Goal: Transaction & Acquisition: Obtain resource

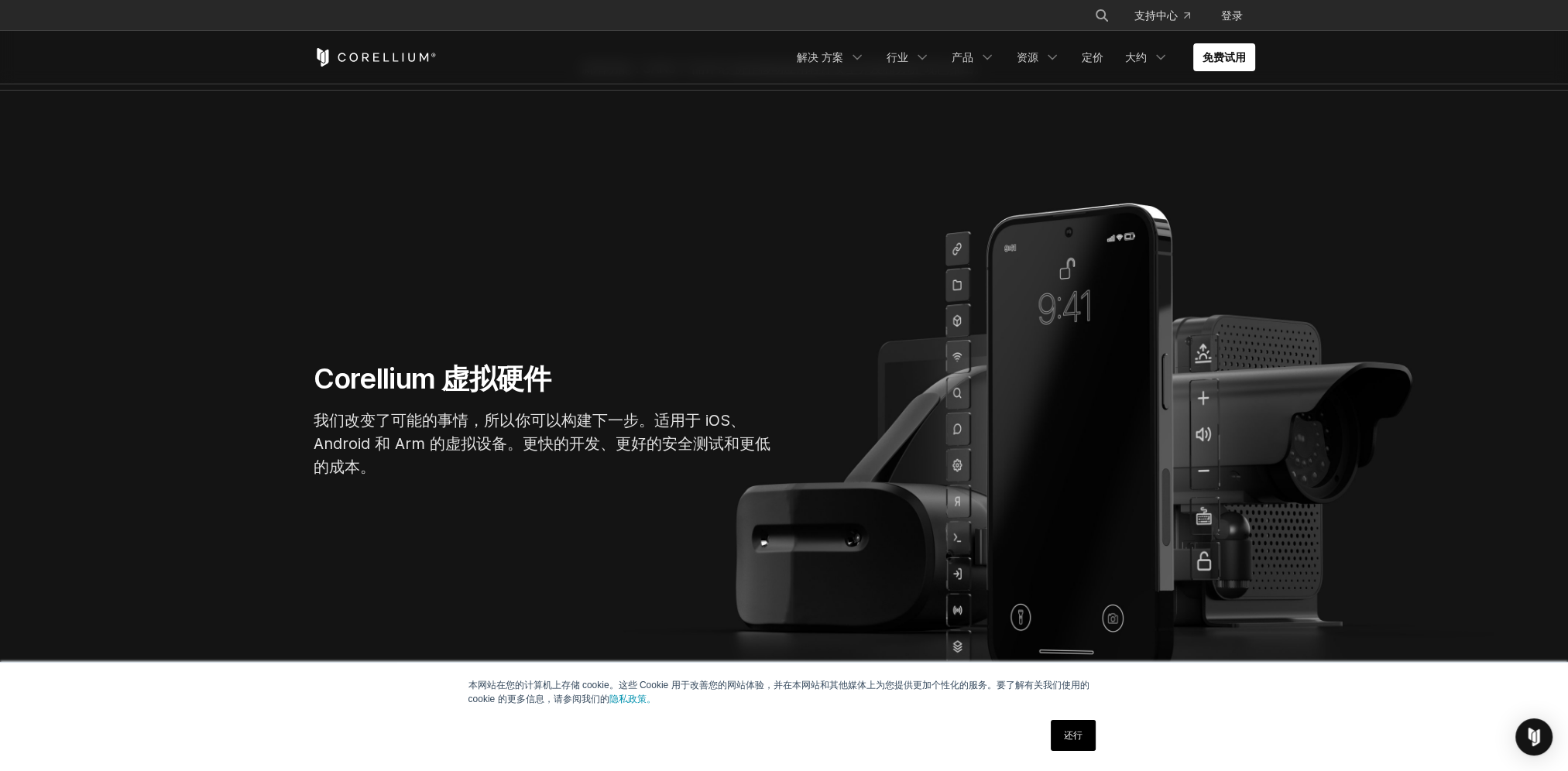
scroll to position [78, 0]
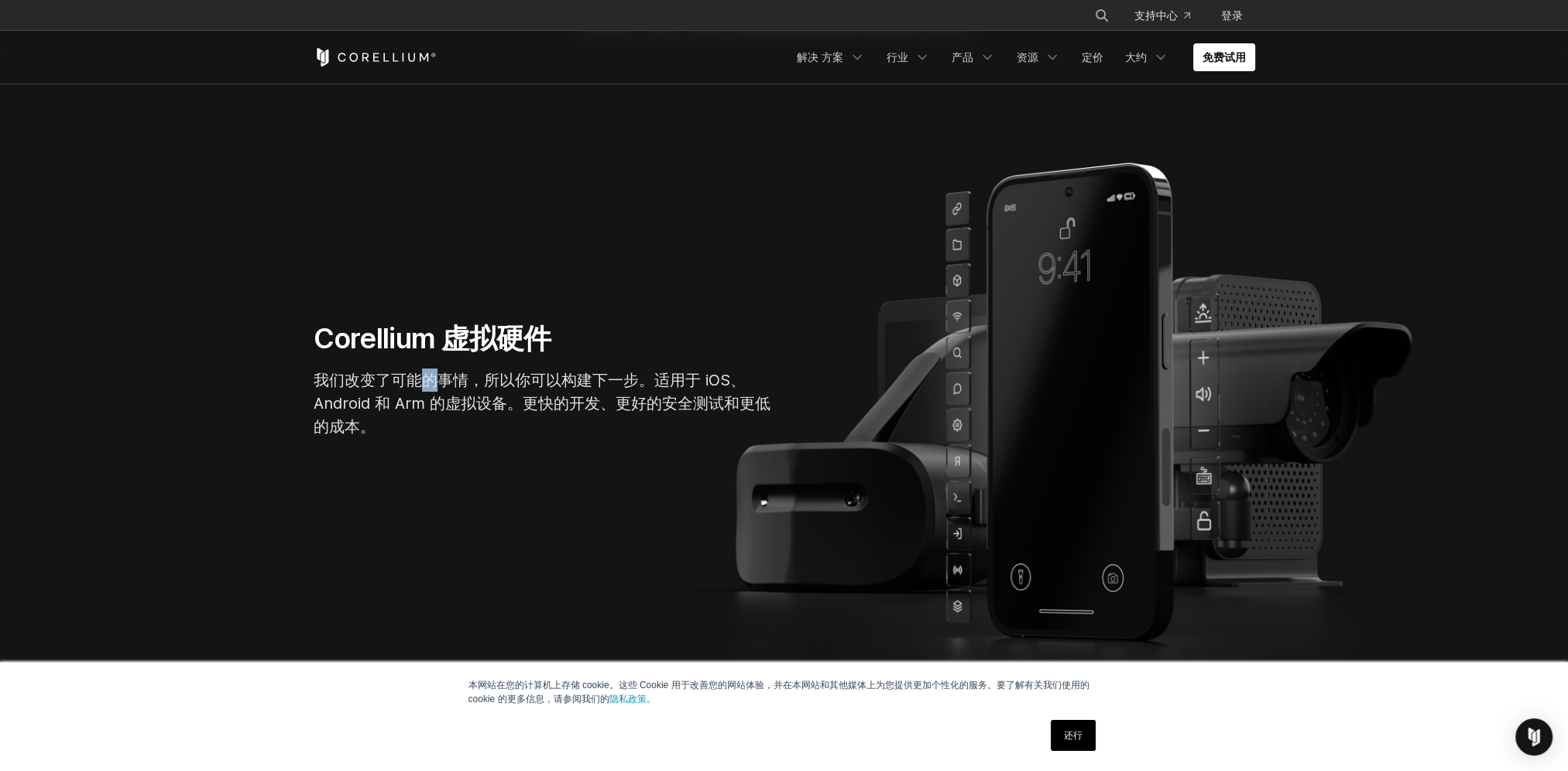
drag, startPoint x: 438, startPoint y: 384, endPoint x: 459, endPoint y: 384, distance: 21.0
click at [454, 384] on p "我们改变了可能的事情，所以你可以构建下一步。适用于 iOS、Android 和 Arm 的虚拟设备。更快的开发、更好的安全测试和更低的成本。" at bounding box center [545, 403] width 464 height 69
drag, startPoint x: 459, startPoint y: 384, endPoint x: 626, endPoint y: 376, distance: 167.2
click at [626, 376] on p "我们改变了可能的事情，所以你可以构建下一步。适用于 iOS、Android 和 Arm 的虚拟设备。更快的开发、更好的安全测试和更低的成本。" at bounding box center [545, 403] width 464 height 69
drag, startPoint x: 626, startPoint y: 376, endPoint x: 411, endPoint y: 393, distance: 215.7
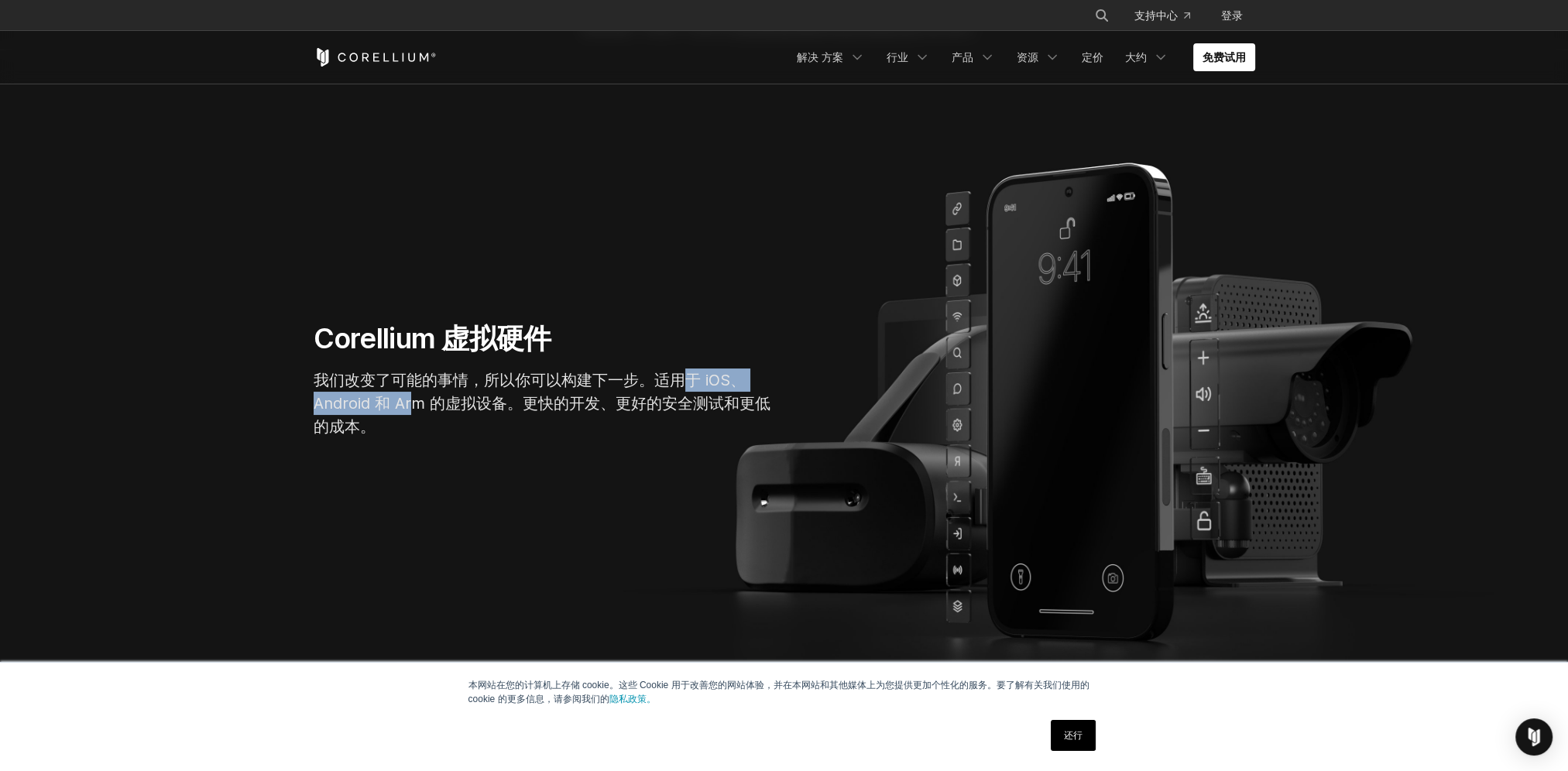
click at [411, 393] on p "我们改变了可能的事情，所以你可以构建下一步。适用于 iOS、Android 和 Arm 的虚拟设备。更快的开发、更好的安全测试和更低的成本。" at bounding box center [545, 403] width 464 height 69
drag, startPoint x: 411, startPoint y: 393, endPoint x: 563, endPoint y: 407, distance: 152.6
click at [526, 402] on p "我们改变了可能的事情，所以你可以构建下一步。适用于 iOS、Android 和 Arm 的虚拟设备。更快的开发、更好的安全测试和更低的成本。" at bounding box center [545, 403] width 464 height 69
drag, startPoint x: 582, startPoint y: 405, endPoint x: 613, endPoint y: 405, distance: 31.0
click at [613, 405] on p "我们改变了可能的事情，所以你可以构建下一步。适用于 iOS、Android 和 Arm 的虚拟设备。更快的开发、更好的安全测试和更低的成本。" at bounding box center [545, 403] width 464 height 69
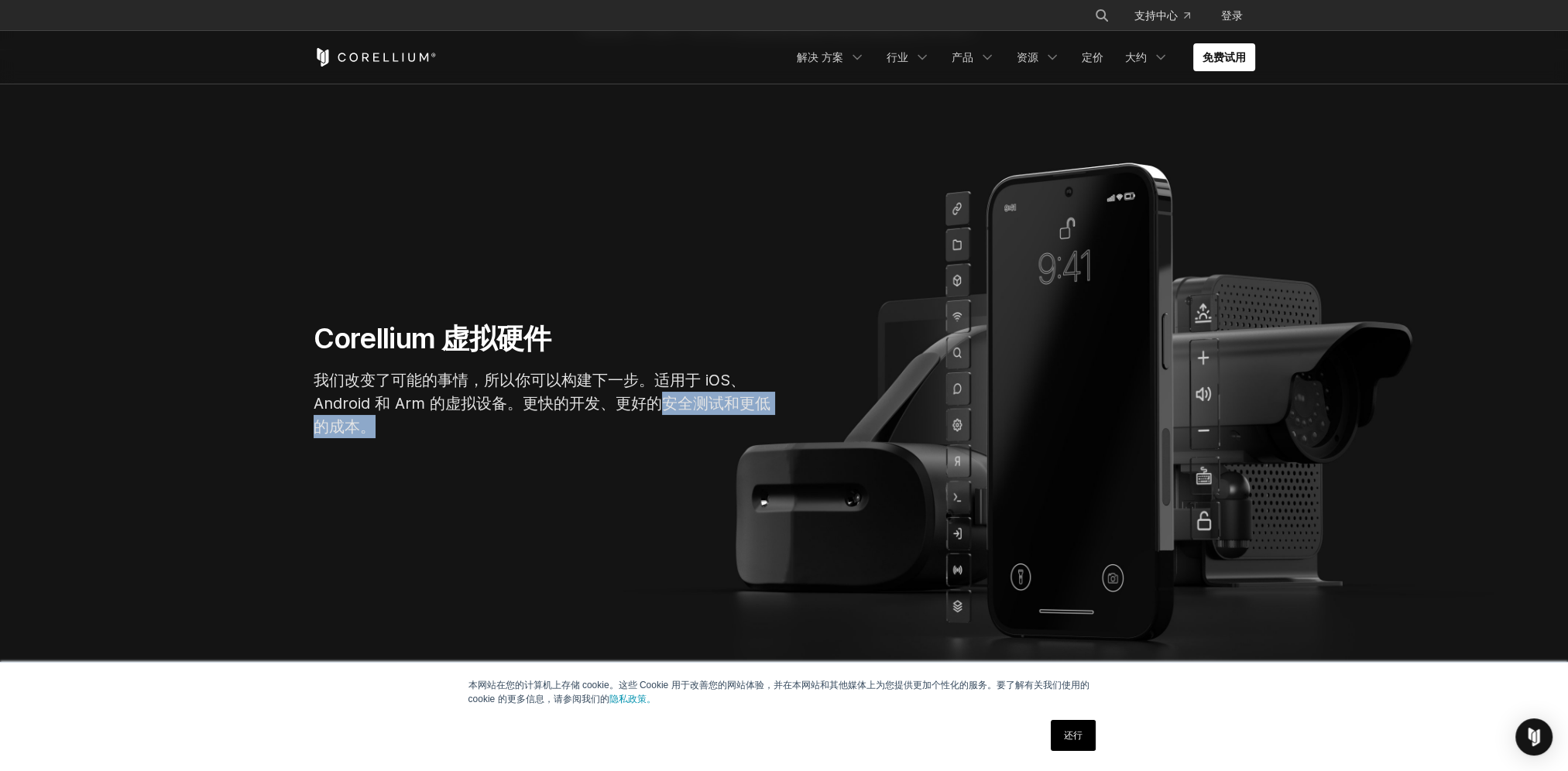
drag, startPoint x: 613, startPoint y: 405, endPoint x: 390, endPoint y: 446, distance: 226.7
click at [390, 446] on div "Corellium 虚拟硬件 我们改变了可能的事情，所以你可以构建下一步。适用于 iOS、Android 和 Arm 的虚拟设备。更快的开发、更好的安全测试和…" at bounding box center [545, 385] width 496 height 129
drag, startPoint x: 390, startPoint y: 446, endPoint x: 402, endPoint y: 471, distance: 27.7
click at [384, 459] on section "Corellium 虚拟硬件 我们改变了可能的事情，所以你可以构建下一步。适用于 iOS、Android 和 Arm 的虚拟设备。更快的开发、更好的安全测试和…" at bounding box center [784, 386] width 1568 height 671
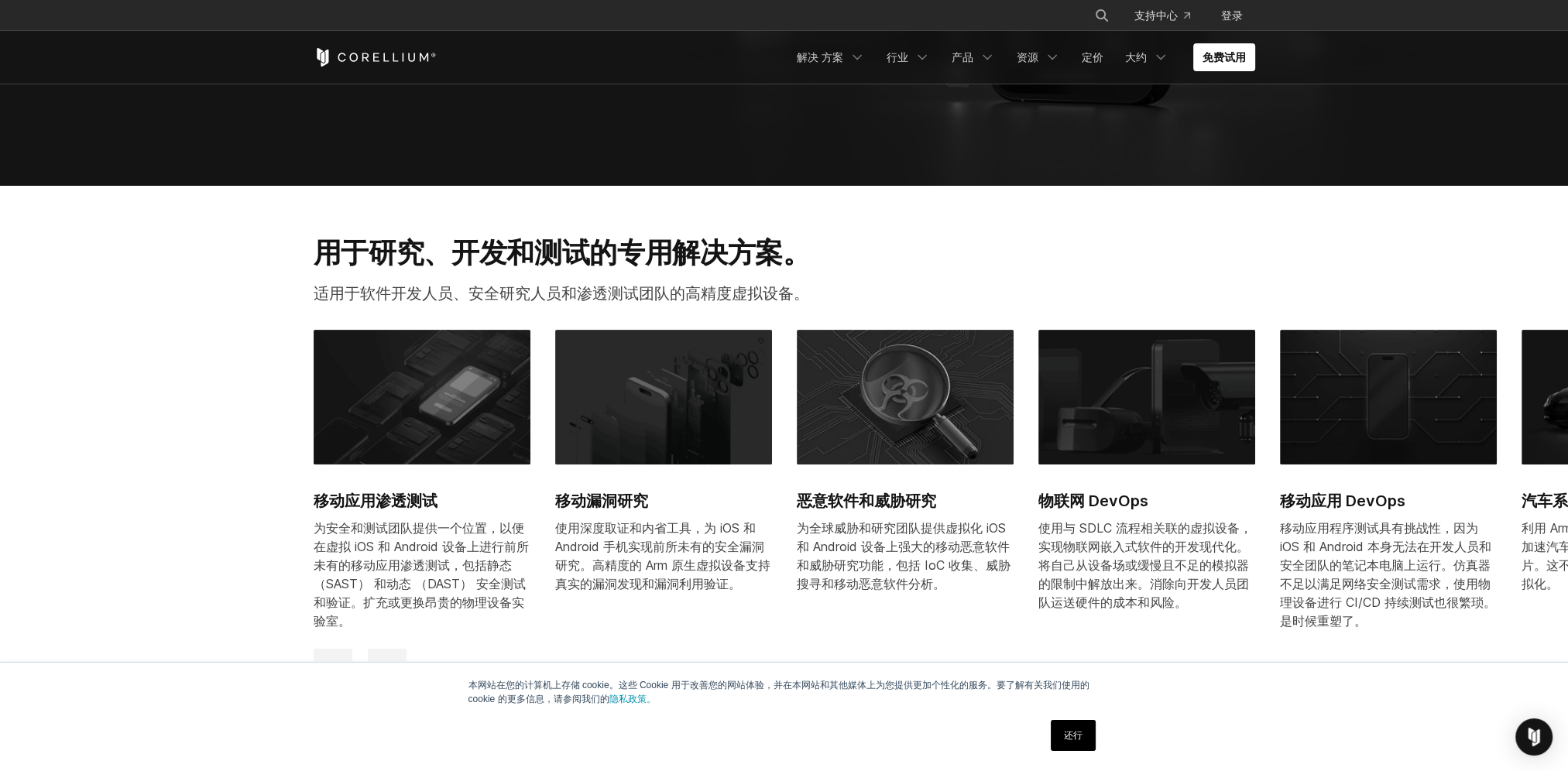
scroll to position [619, 0]
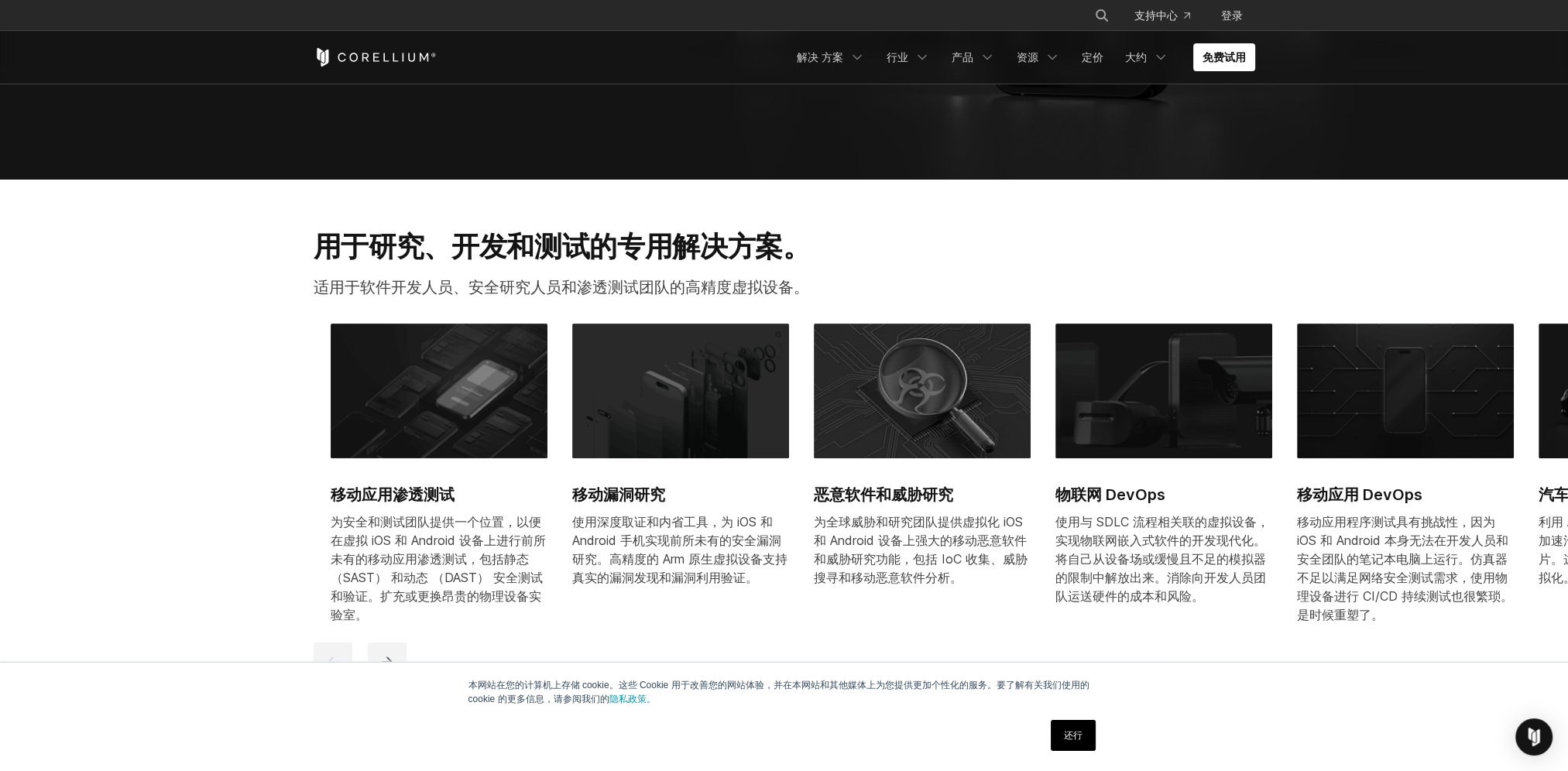
drag, startPoint x: 694, startPoint y: 523, endPoint x: 637, endPoint y: 529, distance: 57.3
click at [637, 529] on div "使用深度取证和内省工具，为 iOS 和 Android 手机实现前所未有的安全漏洞研究。高精度的 Arm 原生虚拟设备支持真实的漏洞发现和漏洞利用验证。" at bounding box center [680, 549] width 217 height 74
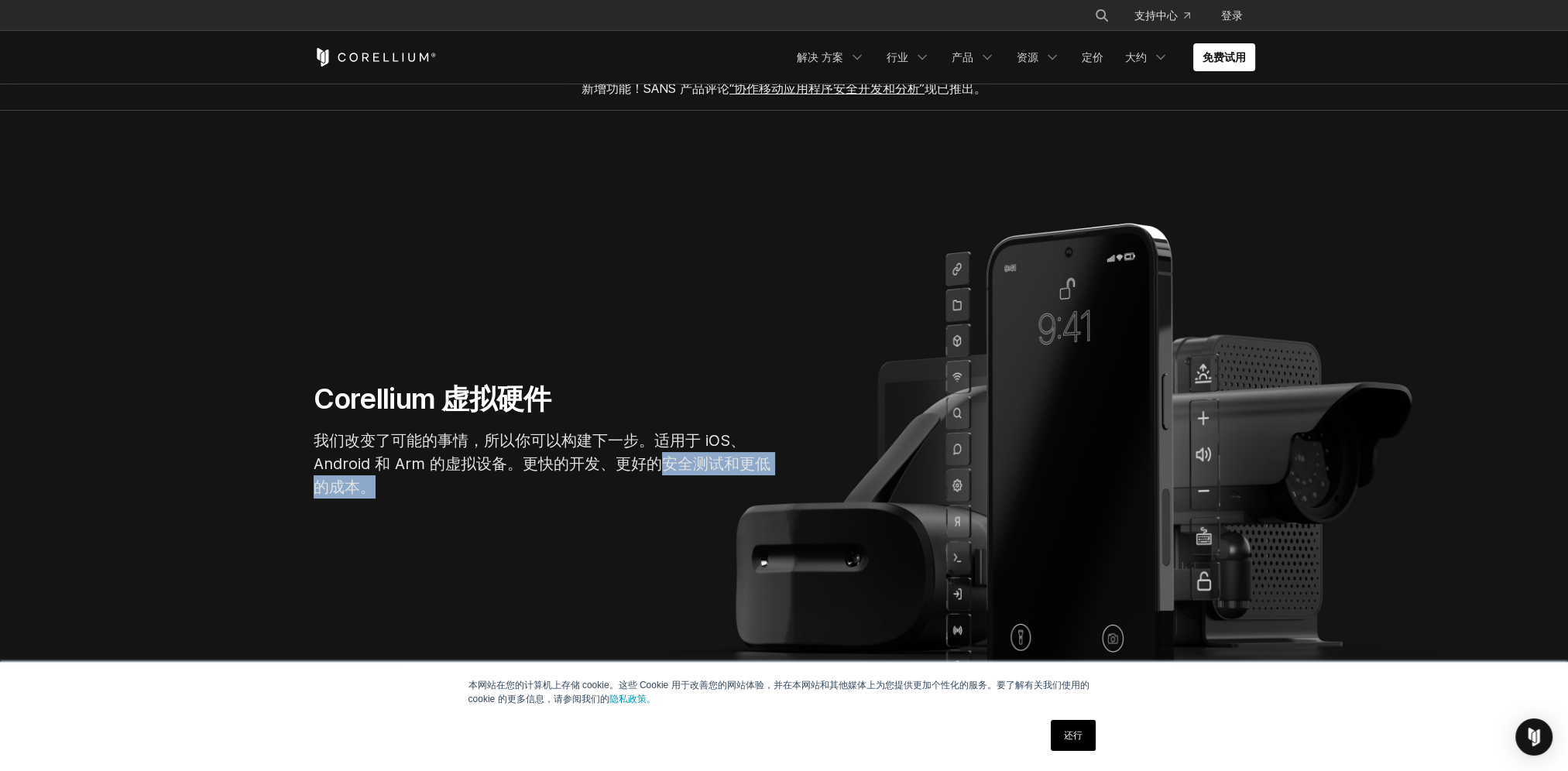
scroll to position [0, 0]
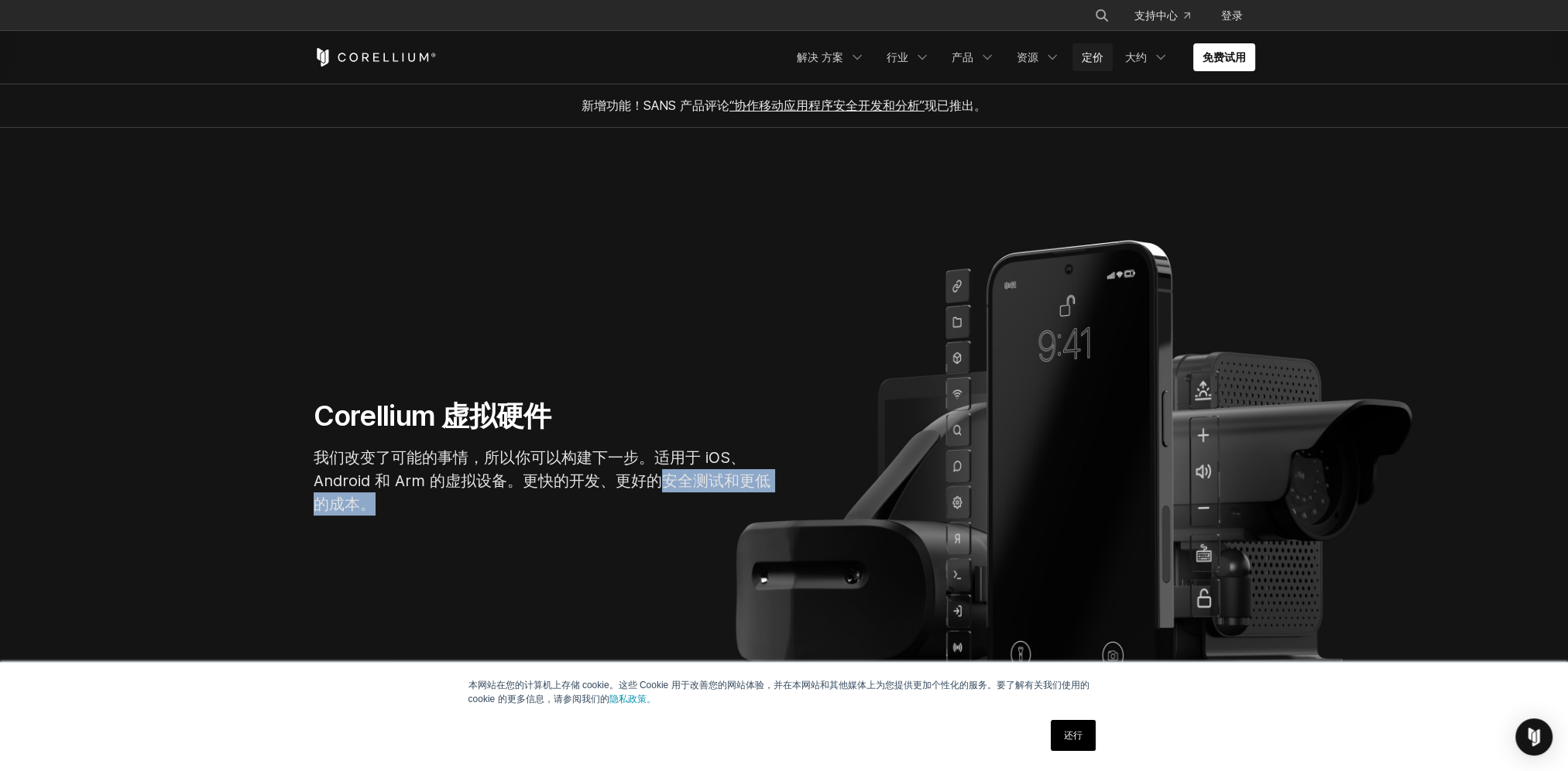
click at [1093, 57] on link "定价" at bounding box center [1092, 58] width 40 height 28
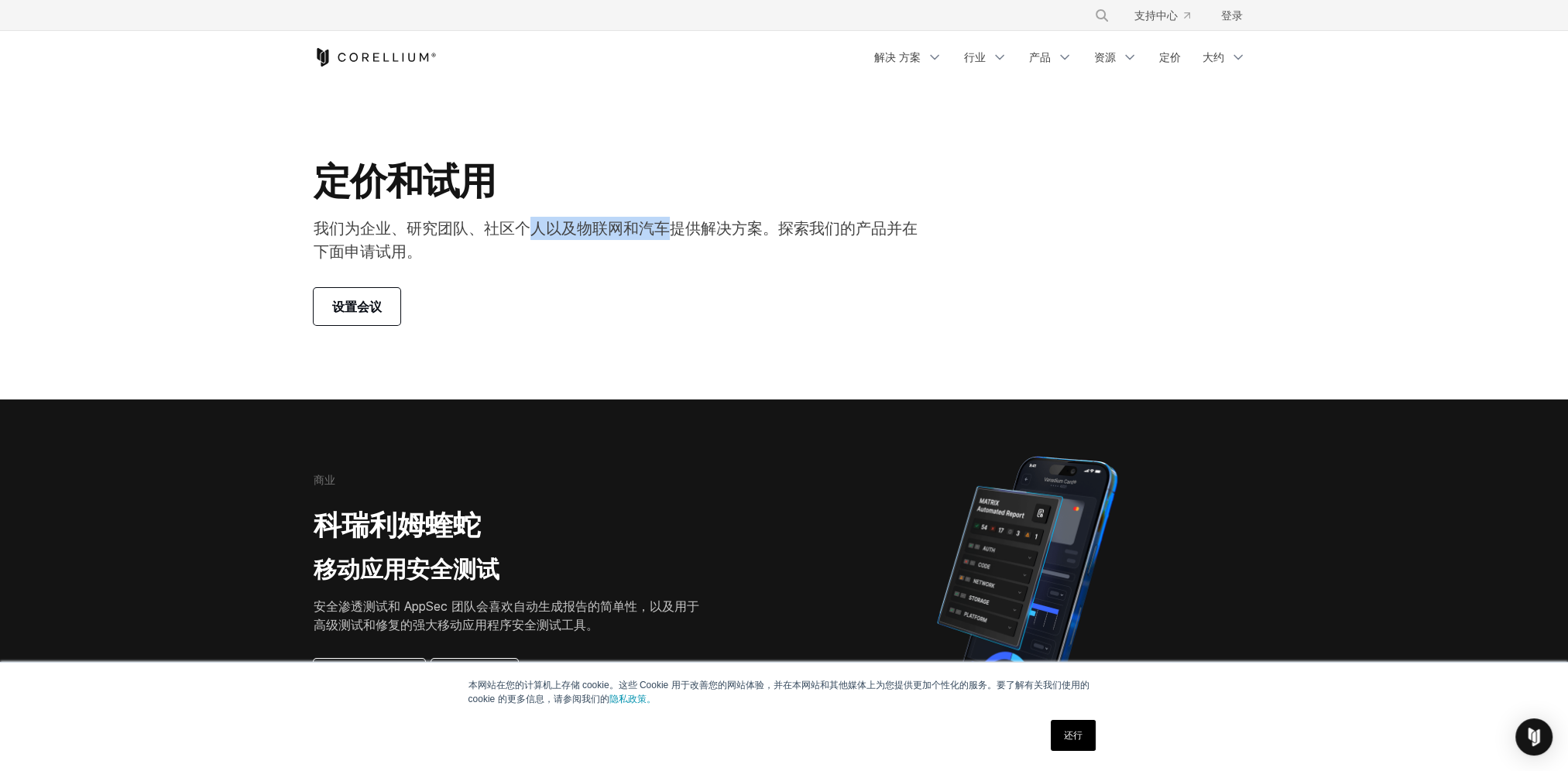
click at [762, 225] on p "我们为企业、研究团队、社区个人以及物联网和汽车提供解决方案。探索我们的产品并在下面申请试用。" at bounding box center [622, 240] width 617 height 46
drag, startPoint x: 769, startPoint y: 225, endPoint x: 945, endPoint y: 243, distance: 176.9
click at [945, 243] on div "定价和试用 我们为企业、研究团队、社区个人以及物联网和汽车提供解决方案。探索我们的产品并在下面申请试用。 设置会议" at bounding box center [622, 241] width 648 height 167
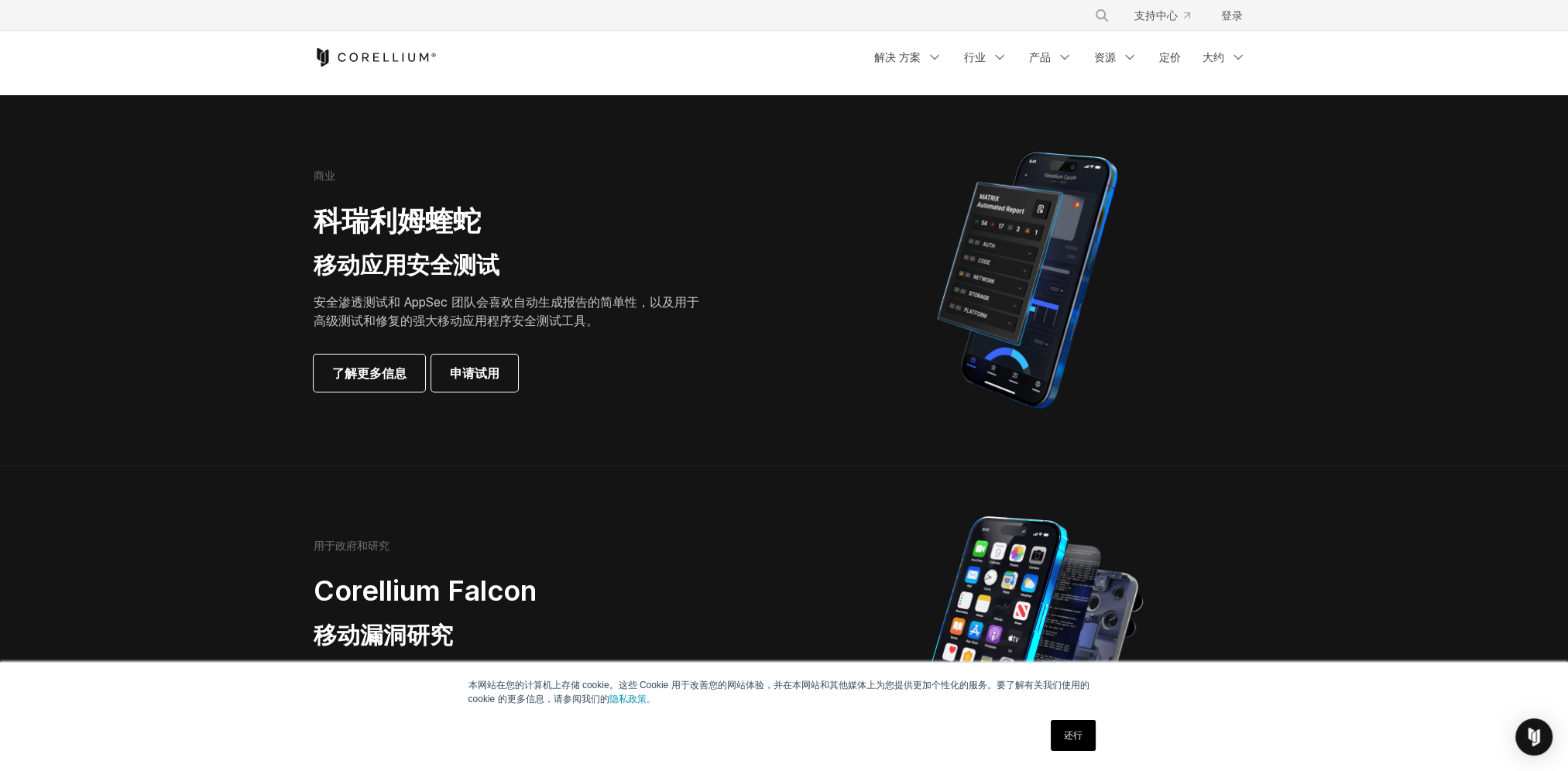
scroll to position [309, 0]
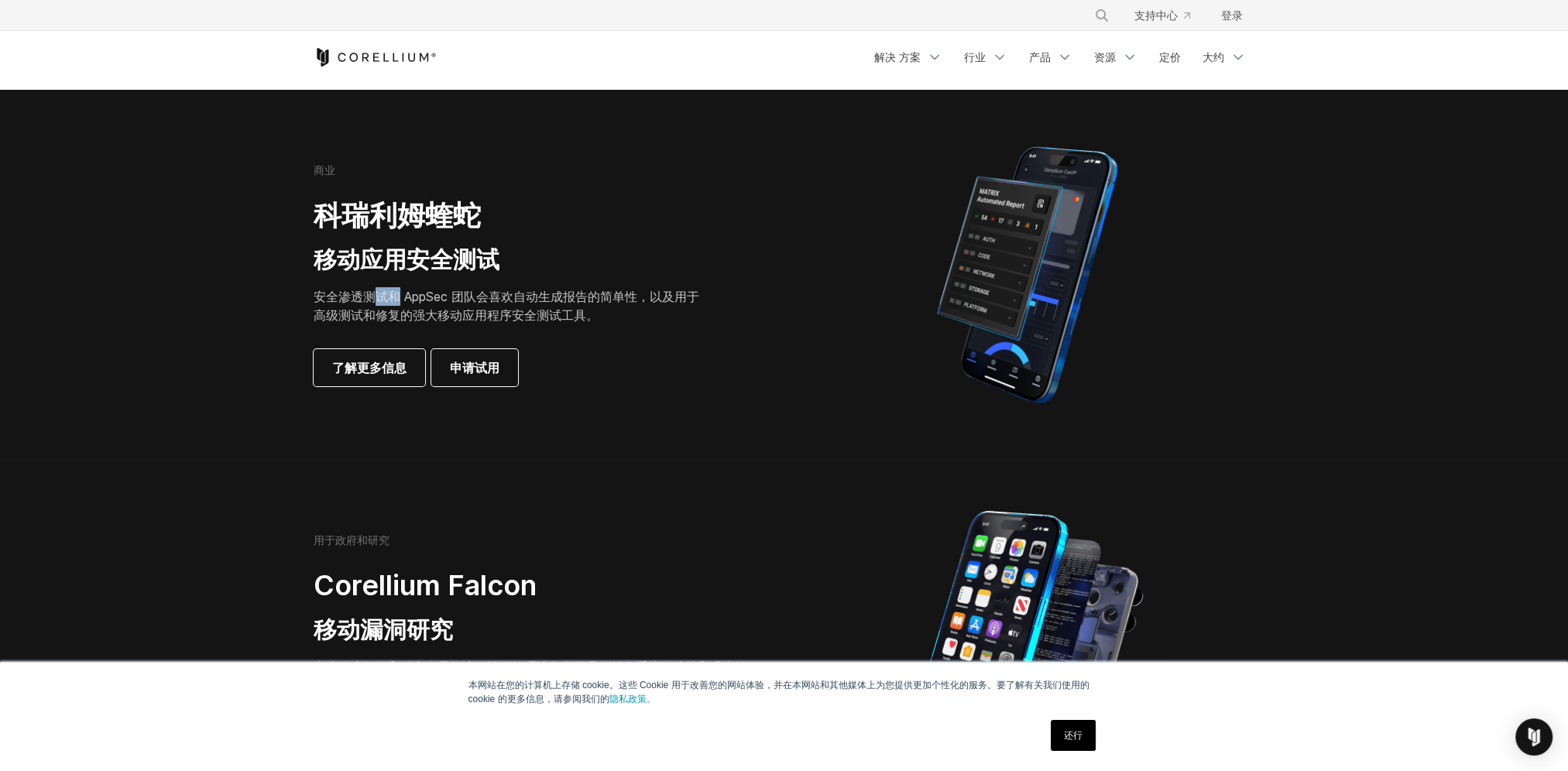
drag, startPoint x: 371, startPoint y: 286, endPoint x: 417, endPoint y: 294, distance: 46.7
click at [417, 294] on p "安全渗透测试和 AppSec 团队会喜欢自动生成报告的简单性，以及用于高级测试和修复的强大移动应用程序安全测试工具。" at bounding box center [511, 305] width 397 height 37
drag, startPoint x: 417, startPoint y: 294, endPoint x: 645, endPoint y: 296, distance: 228.0
click at [645, 296] on p "安全渗透测试和 AppSec 团队会喜欢自动生成报告的简单性，以及用于高级测试和修复的强大移动应用程序安全测试工具。" at bounding box center [511, 305] width 397 height 37
drag, startPoint x: 645, startPoint y: 296, endPoint x: 388, endPoint y: 317, distance: 257.9
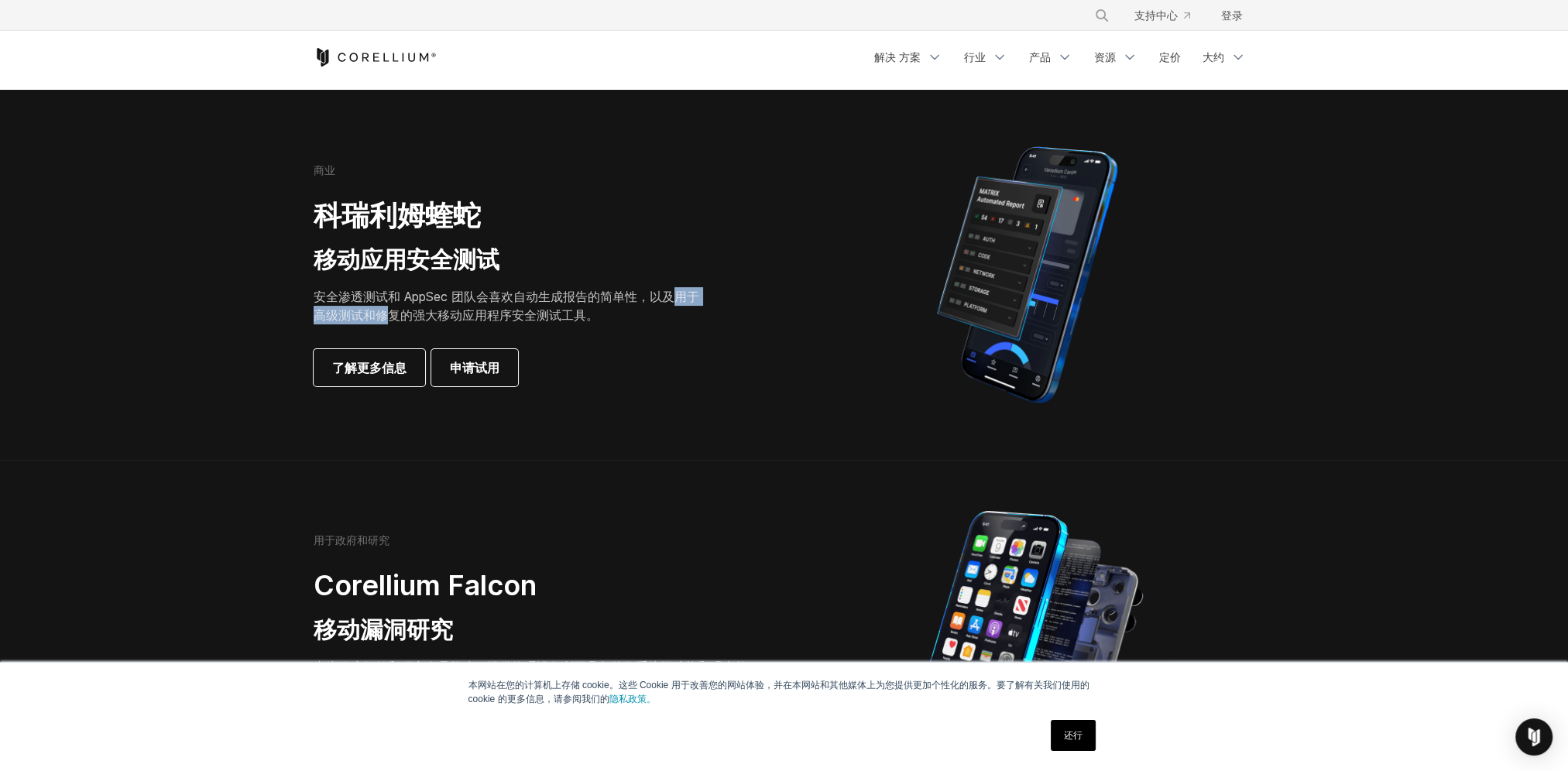
click at [388, 317] on p "安全渗透测试和 AppSec 团队会喜欢自动生成报告的简单性，以及用于高级测试和修复的强大移动应用程序安全测试工具。" at bounding box center [511, 305] width 397 height 37
drag, startPoint x: 388, startPoint y: 317, endPoint x: 455, endPoint y: 322, distance: 67.2
click at [455, 322] on p "安全渗透测试和 AppSec 团队会喜欢自动生成报告的简单性，以及用于高级测试和修复的强大移动应用程序安全测试工具。" at bounding box center [511, 305] width 397 height 37
drag, startPoint x: 455, startPoint y: 322, endPoint x: 390, endPoint y: 299, distance: 68.9
click at [390, 299] on p "安全渗透测试和 AppSec 团队会喜欢自动生成报告的简单性，以及用于高级测试和修复的强大移动应用程序安全测试工具。" at bounding box center [511, 305] width 397 height 37
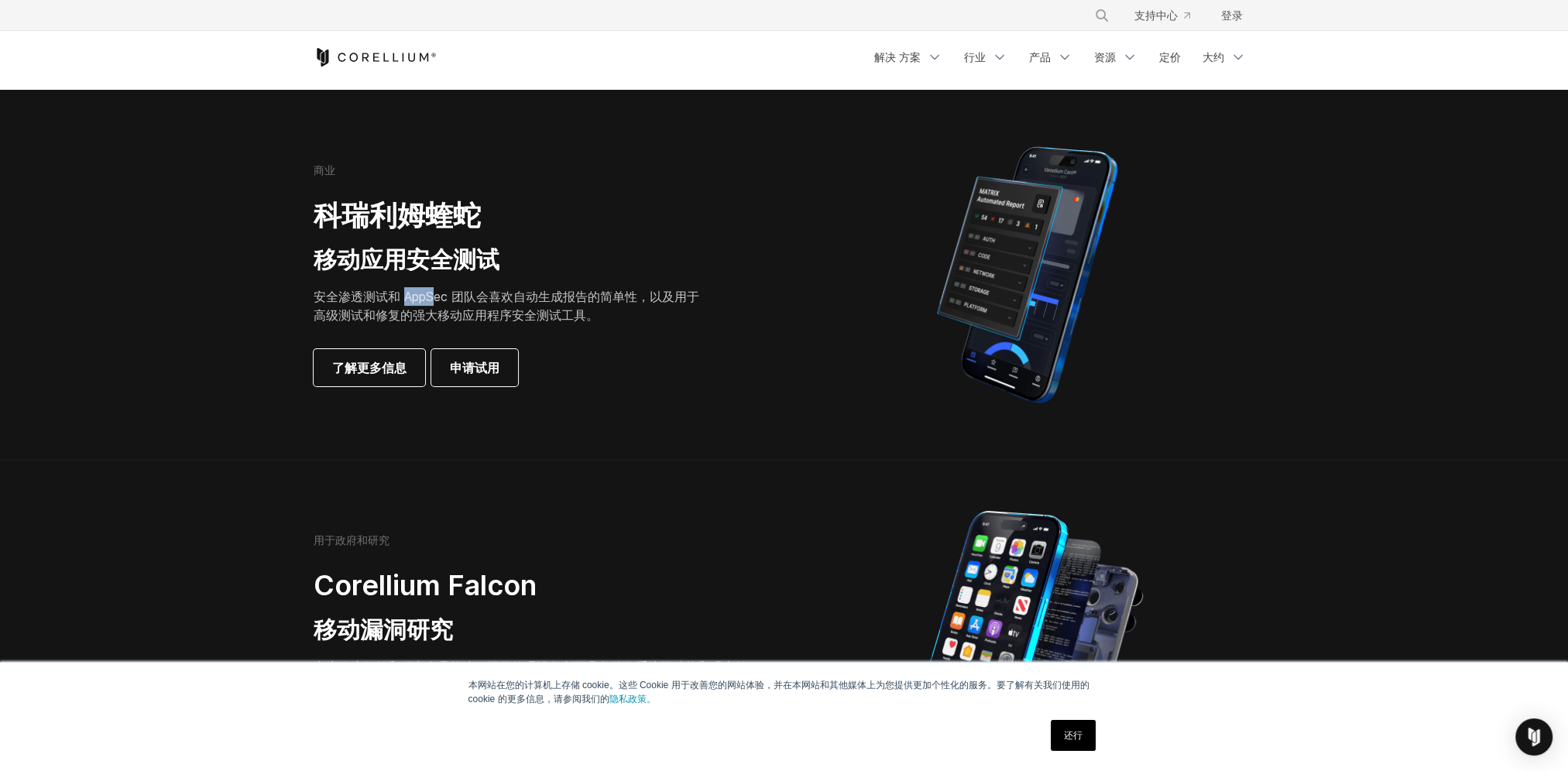
drag, startPoint x: 390, startPoint y: 299, endPoint x: 431, endPoint y: 303, distance: 41.2
click at [431, 303] on p "安全渗透测试和 AppSec 团队会喜欢自动生成报告的简单性，以及用于高级测试和修复的强大移动应用程序安全测试工具。" at bounding box center [511, 305] width 397 height 37
drag, startPoint x: 431, startPoint y: 303, endPoint x: 384, endPoint y: 313, distance: 48.1
click at [384, 313] on p "安全渗透测试和 AppSec 团队会喜欢自动生成报告的简单性，以及用于高级测试和修复的强大移动应用程序安全测试工具。" at bounding box center [511, 305] width 397 height 37
drag, startPoint x: 452, startPoint y: 297, endPoint x: 481, endPoint y: 297, distance: 29.0
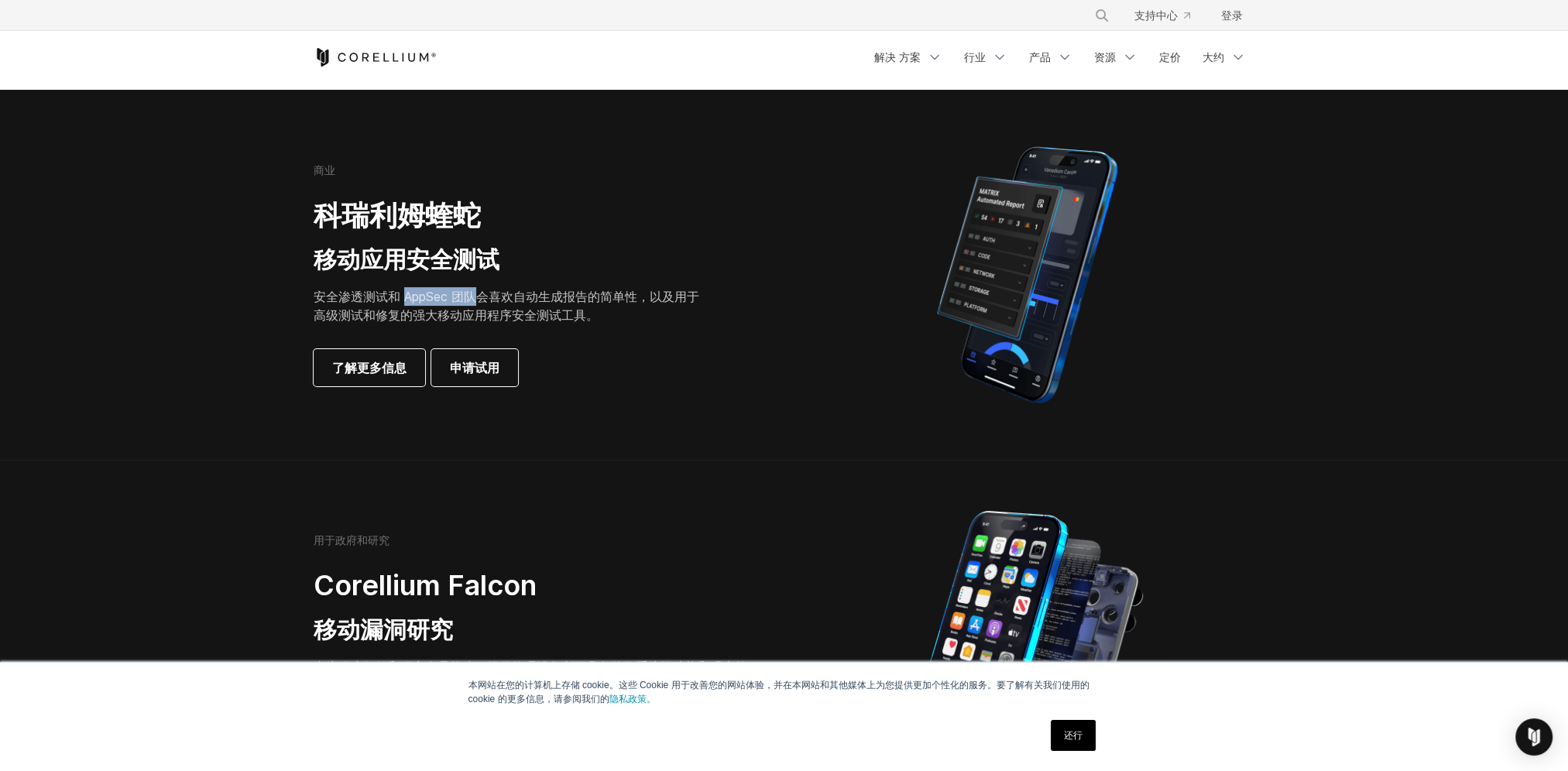
click at [481, 297] on p "安全渗透测试和 AppSec 团队会喜欢自动生成报告的简单性，以及用于高级测试和修复的强大移动应用程序安全测试工具。" at bounding box center [511, 305] width 397 height 37
drag, startPoint x: 481, startPoint y: 297, endPoint x: 644, endPoint y: 300, distance: 163.0
click at [644, 300] on p "安全渗透测试和 AppSec 团队会喜欢自动生成报告的简单性，以及用于高级测试和修复的强大移动应用程序安全测试工具。" at bounding box center [511, 305] width 397 height 37
drag, startPoint x: 644, startPoint y: 300, endPoint x: 666, endPoint y: 321, distance: 30.4
click at [666, 321] on p "安全渗透测试和 AppSec 团队会喜欢自动生成报告的简单性，以及用于高级测试和修复的强大移动应用程序安全测试工具。" at bounding box center [511, 305] width 397 height 37
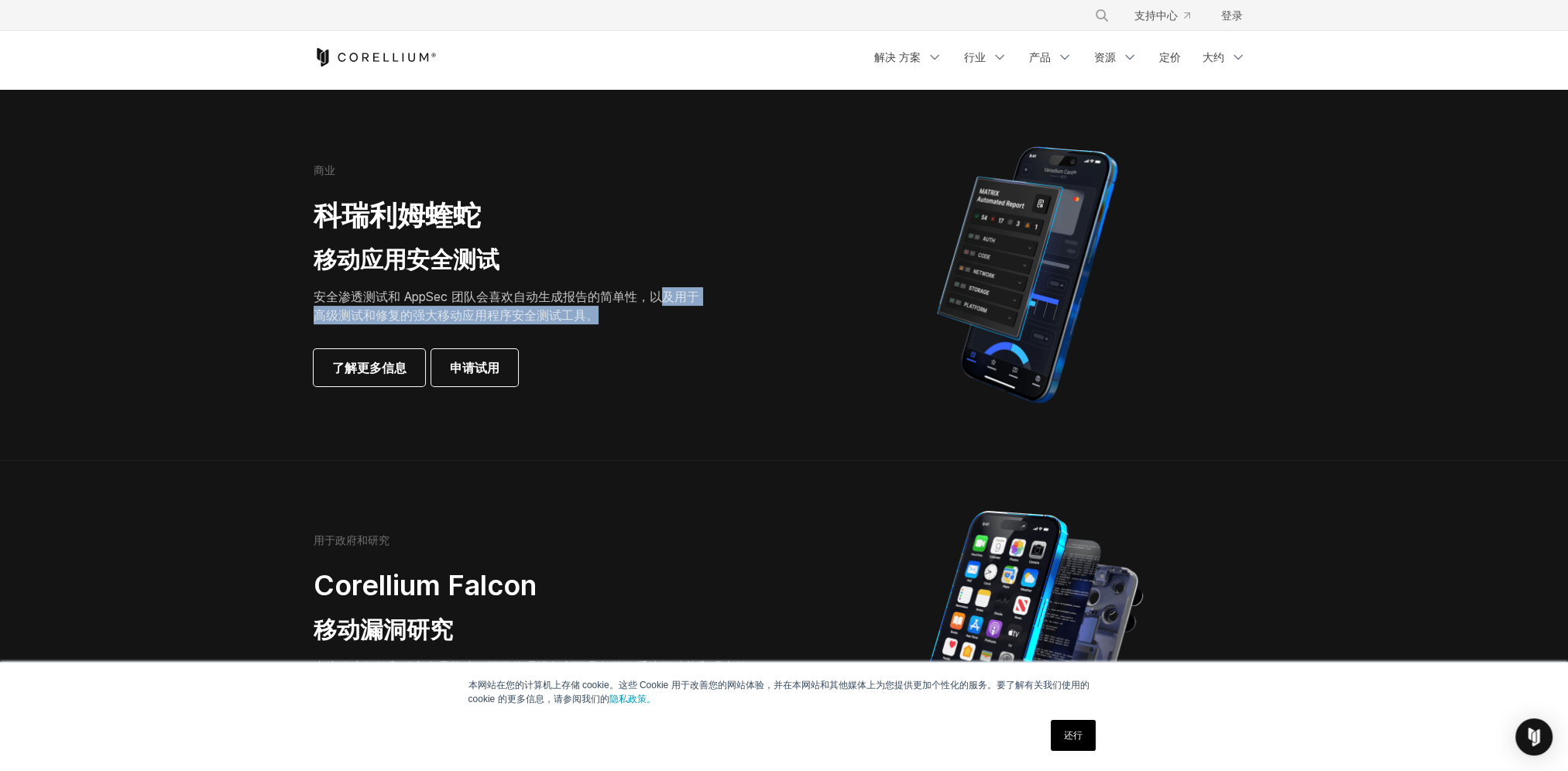
drag, startPoint x: 659, startPoint y: 294, endPoint x: 593, endPoint y: 317, distance: 69.9
click at [593, 317] on p "安全渗透测试和 AppSec 团队会喜欢自动生成报告的简单性，以及用于高级测试和修复的强大移动应用程序安全测试工具。" at bounding box center [511, 305] width 397 height 37
drag, startPoint x: 593, startPoint y: 317, endPoint x: 611, endPoint y: 344, distance: 32.4
click at [604, 334] on div "商业 科瑞利姆蝰蛇 移动应用安全测试 安全渗透测试和 AppSec 团队会喜欢自动生成报告的简单性，以及用于高级测试和修复的强大移动应用程序安全测试工具。 了…" at bounding box center [530, 275] width 434 height 223
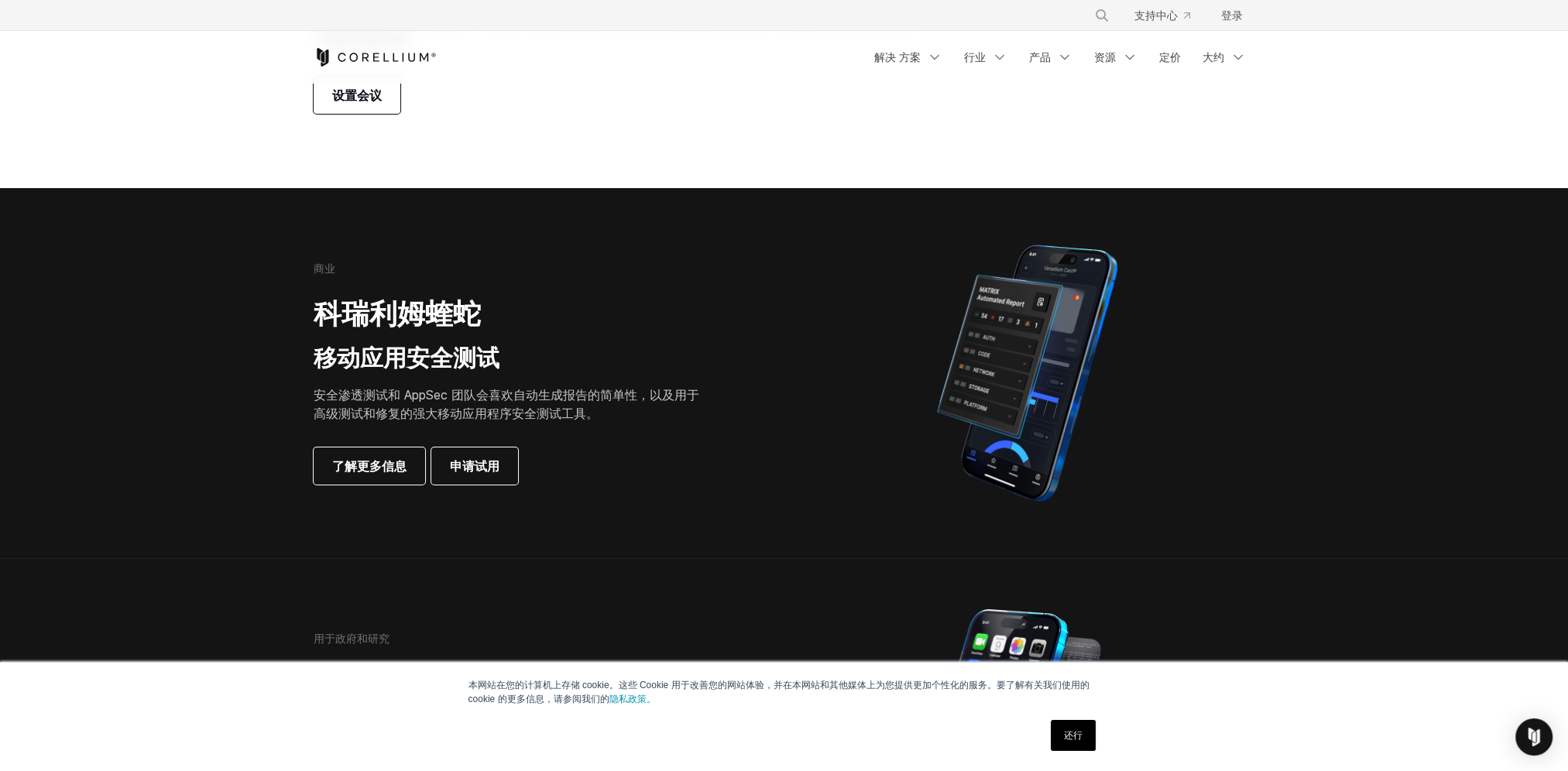
scroll to position [0, 0]
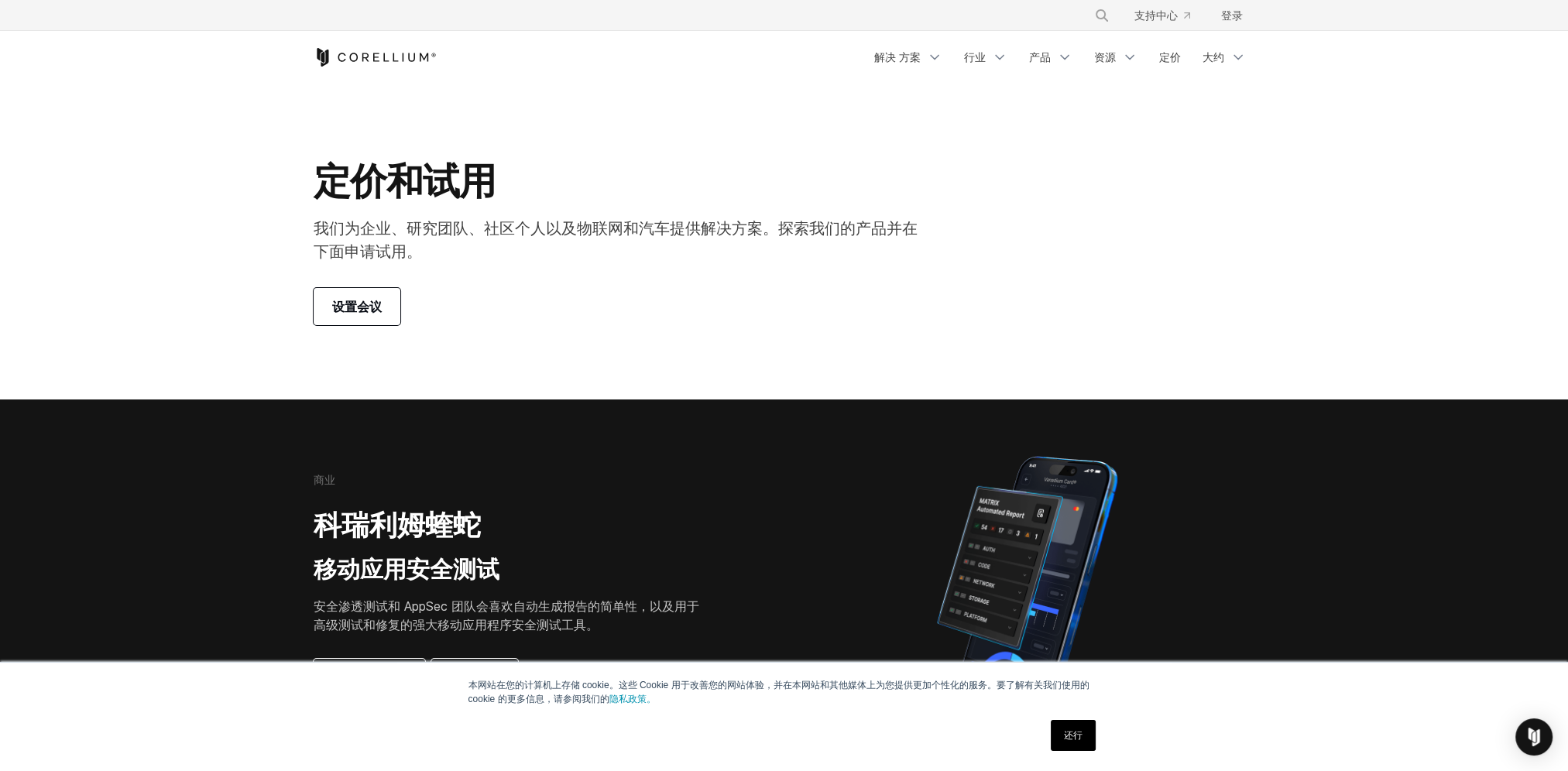
click at [361, 308] on span "设置会议" at bounding box center [357, 306] width 49 height 19
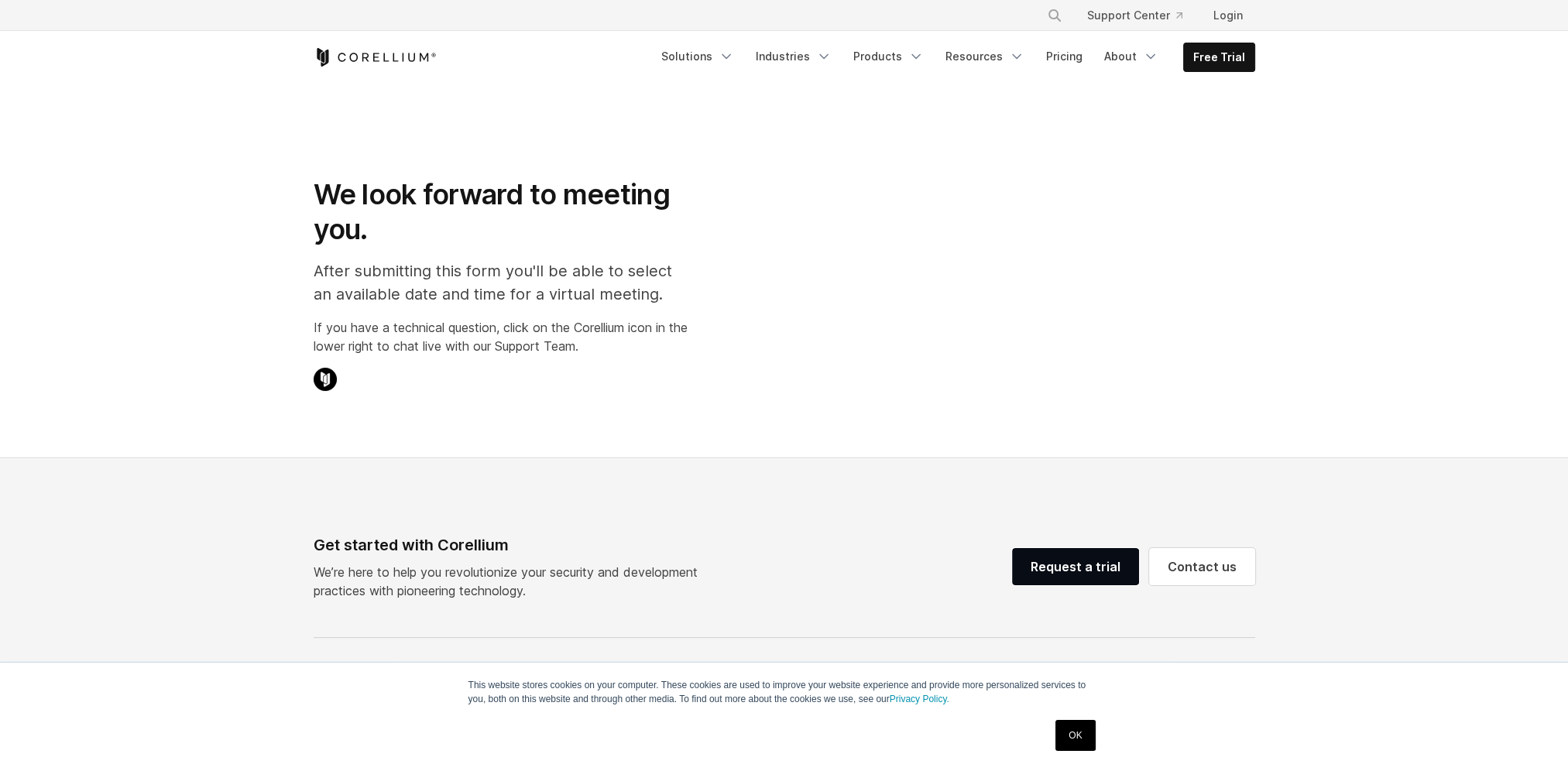
select select "**"
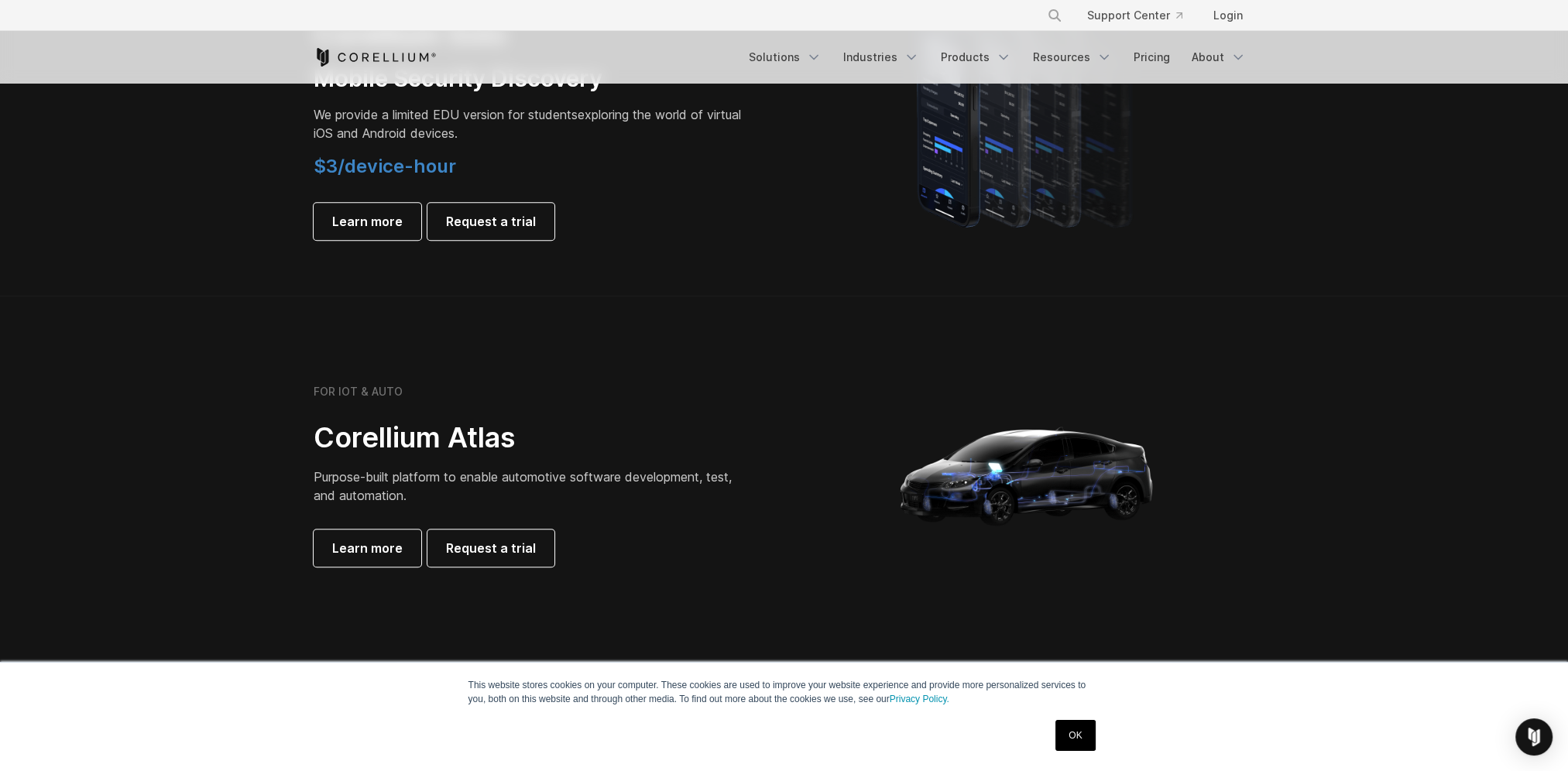
scroll to position [1393, 0]
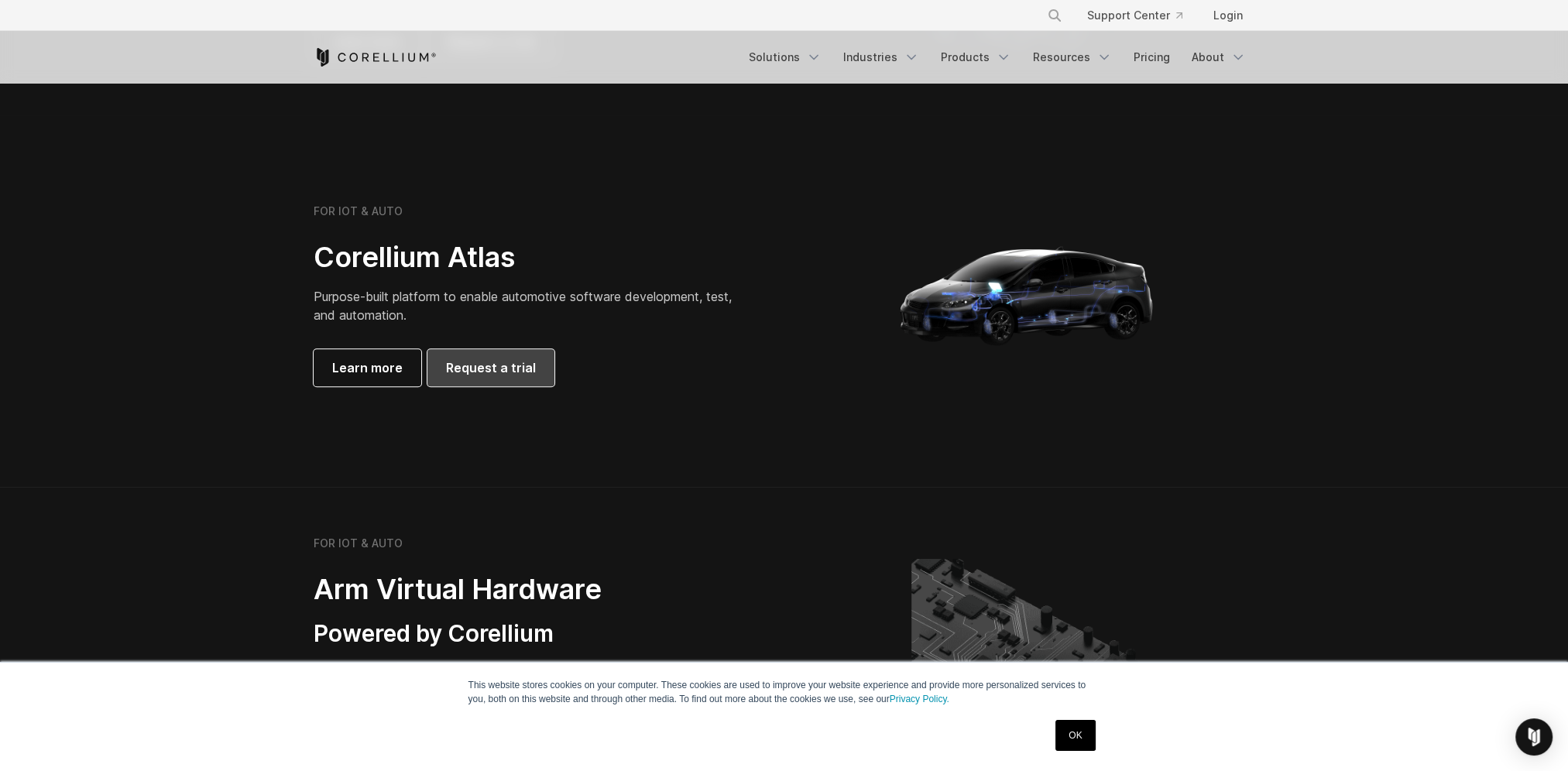
click at [507, 370] on span "Request a trial" at bounding box center [491, 368] width 90 height 19
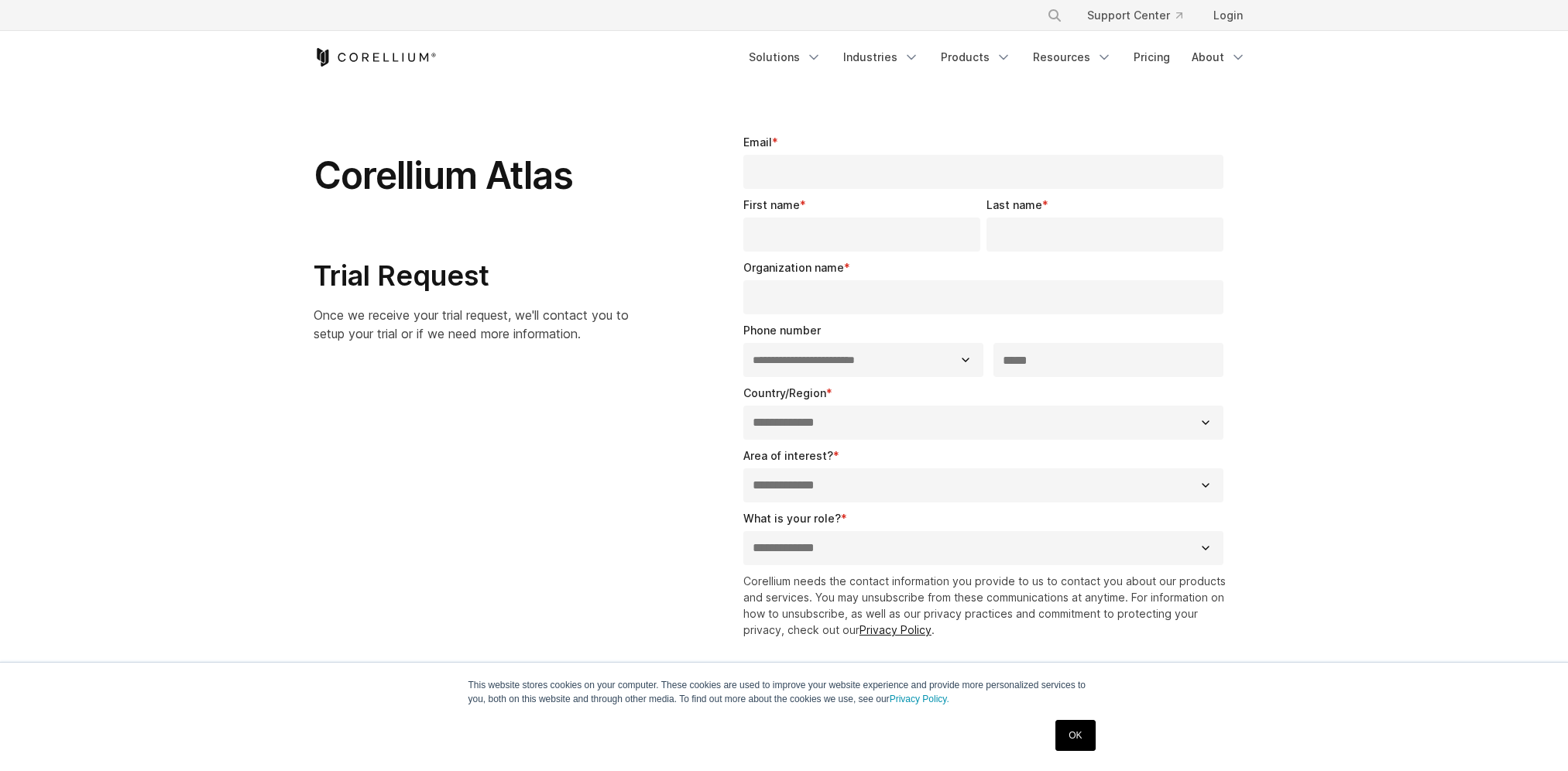
select select "**"
